Goal: Task Accomplishment & Management: Manage account settings

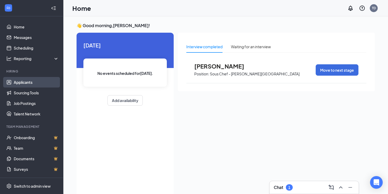
click at [43, 83] on link "Applicants" at bounding box center [36, 82] width 45 height 11
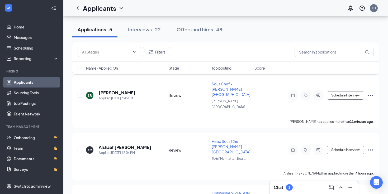
scroll to position [43, 0]
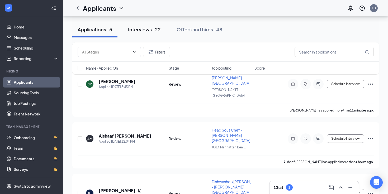
click at [151, 33] on button "Interviews · 22" at bounding box center [144, 30] width 43 height 16
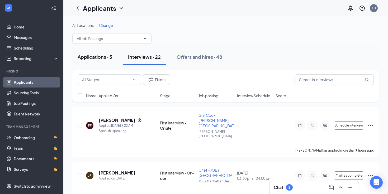
click at [100, 54] on div "Applications · 5" at bounding box center [95, 57] width 35 height 7
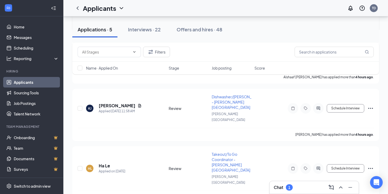
scroll to position [128, 0]
click at [118, 103] on h5 "[PERSON_NAME]" at bounding box center [117, 106] width 37 height 6
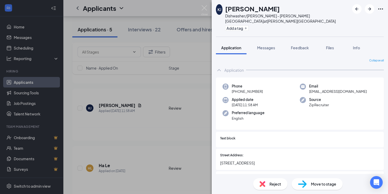
click at [268, 180] on div "Reject" at bounding box center [270, 184] width 34 height 12
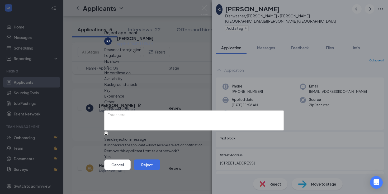
click at [108, 132] on input "Send rejection message If unchecked, the applicant will not receive a rejection…" at bounding box center [105, 133] width 3 height 3
checkbox input "true"
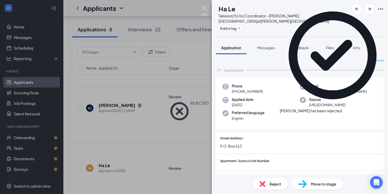
click at [201, 8] on img at bounding box center [204, 10] width 7 height 10
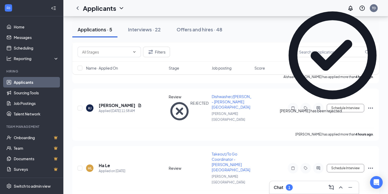
scroll to position [110, 0]
